Goal: Check status: Check status

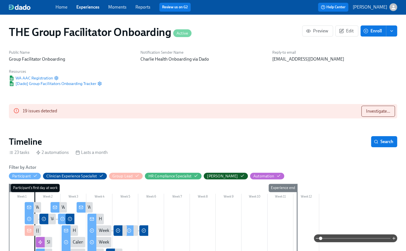
scroll to position [340, 0]
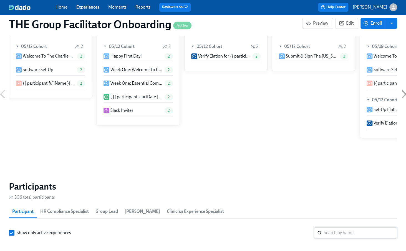
click at [336, 228] on input "search" at bounding box center [359, 233] width 73 height 11
type input "f"
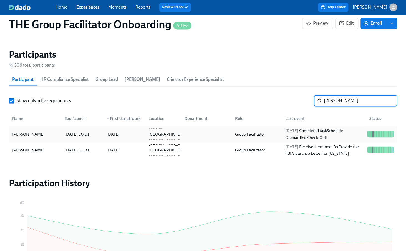
click at [329, 129] on div "2025/08/18 Completed task Schedule Onboarding Check-Out!" at bounding box center [324, 134] width 82 height 13
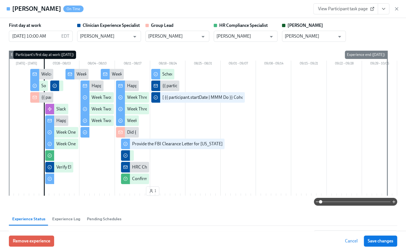
click at [384, 9] on icon "View task page" at bounding box center [383, 9] width 6 height 6
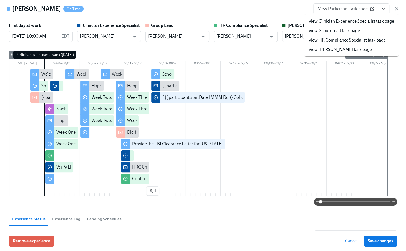
click at [365, 22] on link "View Clinician Experience Specialist task page" at bounding box center [350, 21] width 85 height 6
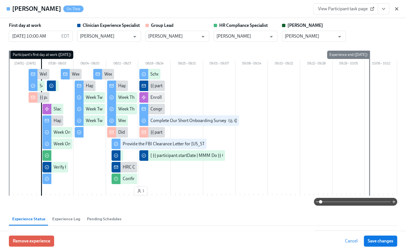
click at [396, 7] on icon "button" at bounding box center [396, 9] width 6 height 6
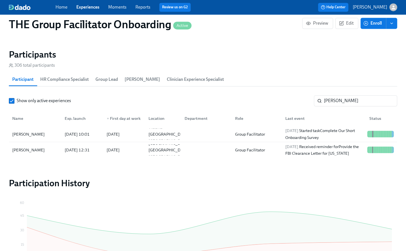
scroll to position [0, 9156]
click at [341, 99] on input "segura" at bounding box center [359, 100] width 73 height 11
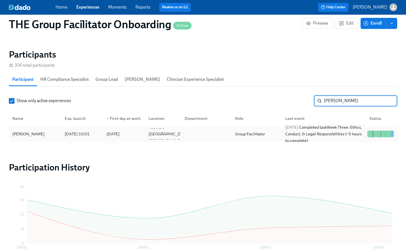
click at [348, 133] on div "2025/08/17 Completed task Week Three: Ethics, Conduct, & Legal Responsibilities…" at bounding box center [324, 134] width 82 height 20
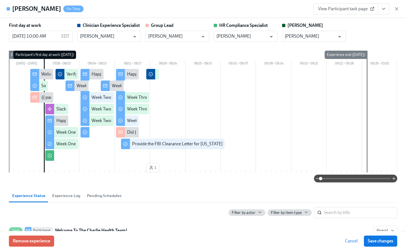
click at [384, 8] on icon "View task page" at bounding box center [383, 8] width 3 height 1
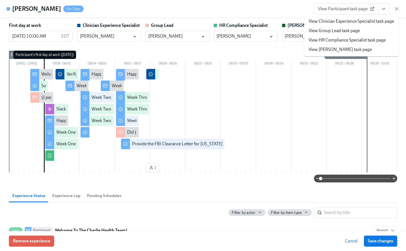
click at [361, 36] on li "View HR Compliance Specialist task page" at bounding box center [351, 39] width 94 height 9
click at [357, 38] on link "View HR Compliance Specialist task page" at bounding box center [346, 40] width 77 height 6
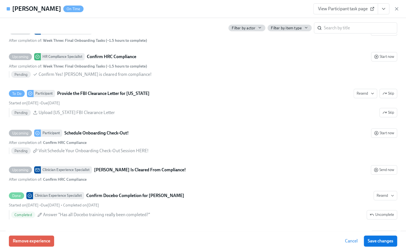
scroll to position [1178, 0]
click at [398, 8] on icon "button" at bounding box center [396, 9] width 6 height 6
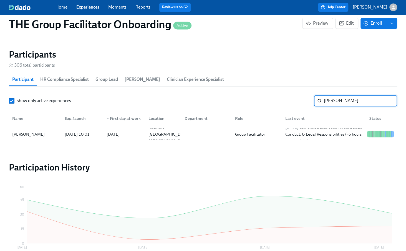
click at [341, 99] on input "derica" at bounding box center [359, 100] width 73 height 11
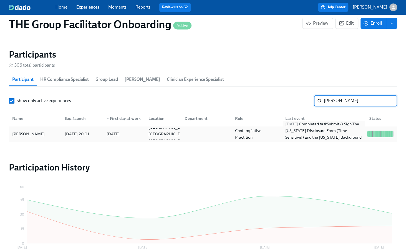
type input "ryan b"
click at [338, 135] on div "2025/08/18 Completed task Submit & Sign The Utah Disclosure Form (Time Sensitiv…" at bounding box center [324, 134] width 82 height 27
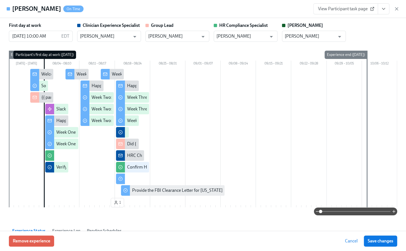
click at [385, 11] on icon "View task page" at bounding box center [383, 9] width 6 height 6
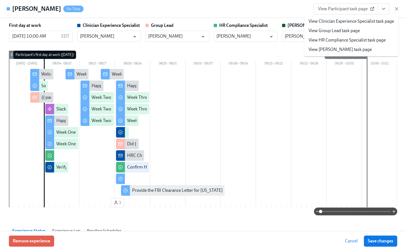
click at [357, 41] on link "View HR Compliance Specialist task page" at bounding box center [346, 40] width 77 height 6
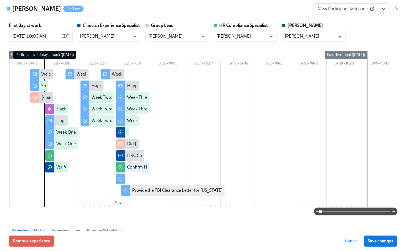
click at [397, 9] on icon "button" at bounding box center [396, 9] width 6 height 6
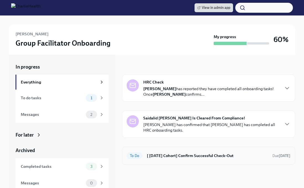
click at [175, 160] on div "To Do [ Jul 28th Cohort] Confirm Successful Check-Out Due Sep 6th" at bounding box center [209, 156] width 164 height 9
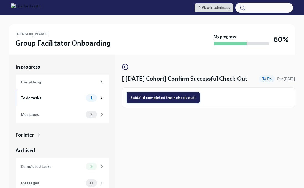
click at [152, 98] on span "Saidalid completed their check-out!" at bounding box center [163, 98] width 65 height 6
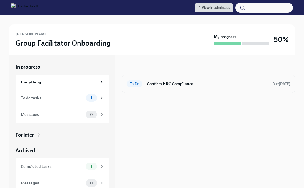
click at [145, 82] on div "To Do Confirm HRC Compliance Due [DATE]" at bounding box center [209, 84] width 164 height 9
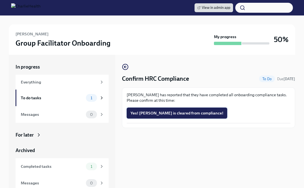
click at [147, 117] on button "Yes! [PERSON_NAME] is cleared from compliance!" at bounding box center [177, 113] width 101 height 11
